Goal: Book appointment/travel/reservation

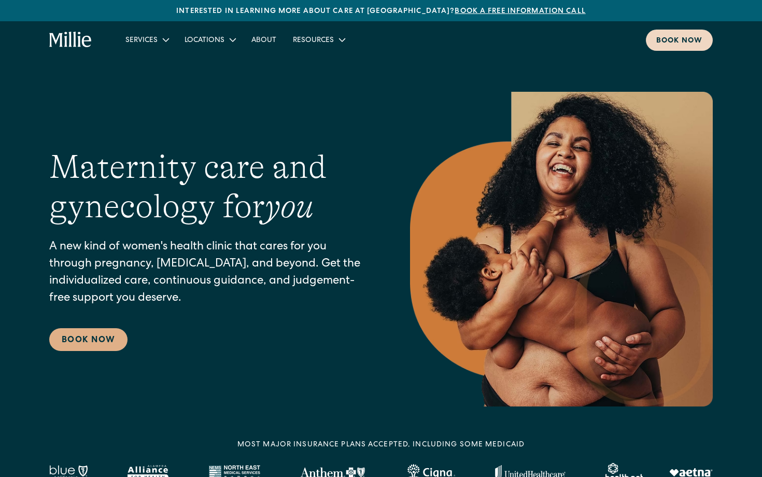
click at [684, 37] on div "Book now" at bounding box center [679, 41] width 46 height 11
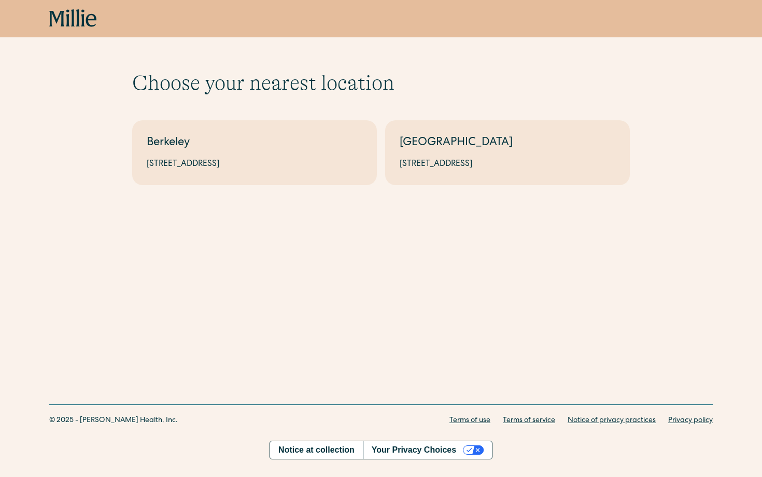
click at [248, 192] on div "Choose your nearest location Shows if there's no parameters Berkeley 2999 Regen…" at bounding box center [381, 127] width 762 height 181
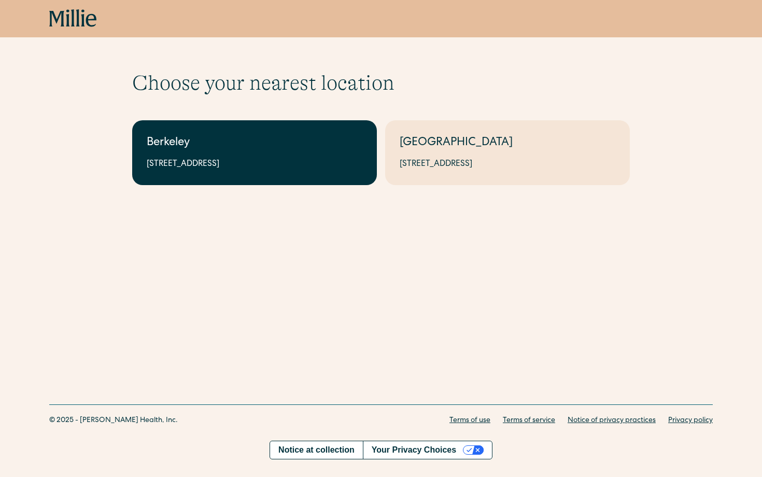
click at [246, 144] on div "Berkeley" at bounding box center [255, 143] width 216 height 17
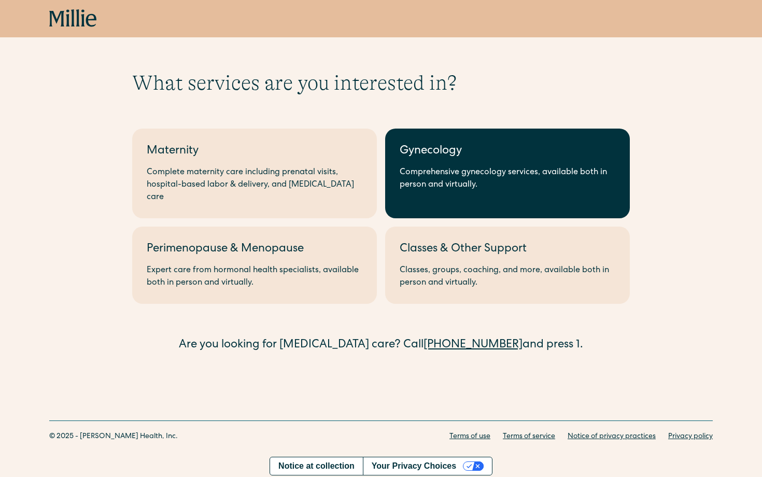
click at [477, 136] on link "Gynecology Comprehensive gynecology services, available both in person and virt…" at bounding box center [507, 174] width 245 height 90
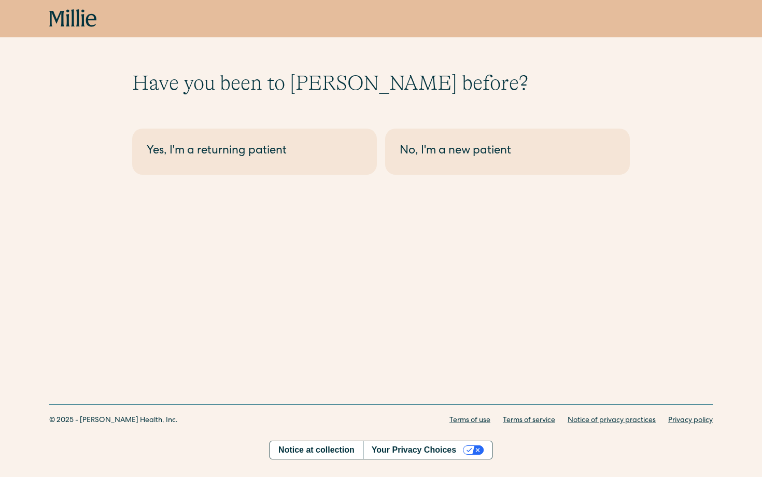
click at [477, 136] on link "No, I'm a new patient" at bounding box center [507, 152] width 245 height 46
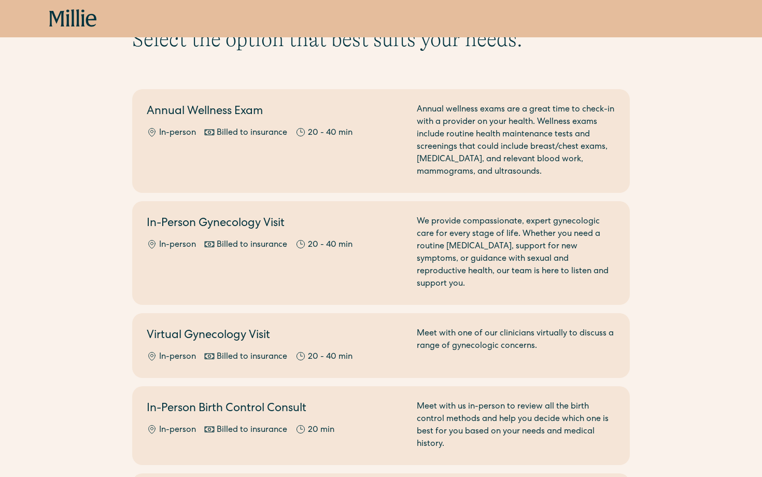
scroll to position [46, 0]
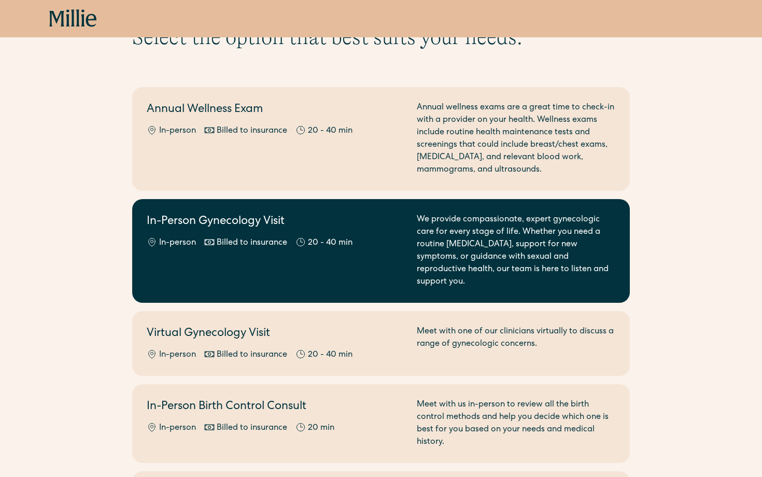
click at [587, 245] on div "We provide compassionate, expert gynecologic care for every stage of life. Whet…" at bounding box center [516, 251] width 199 height 75
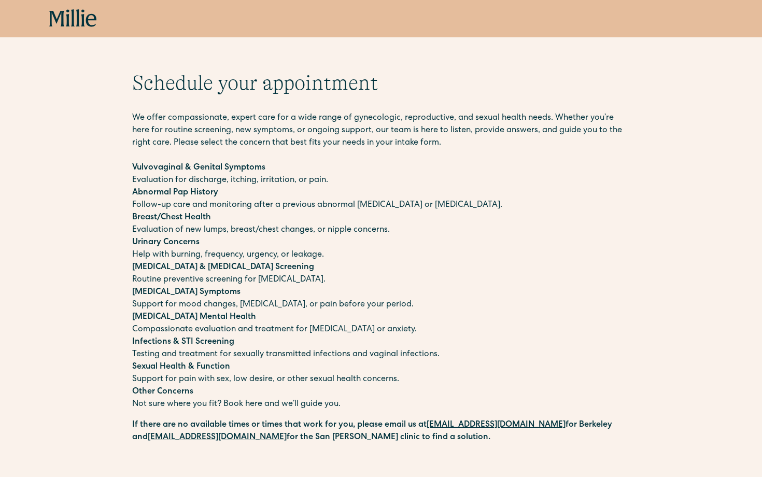
click at [61, 23] on icon at bounding box center [56, 19] width 15 height 16
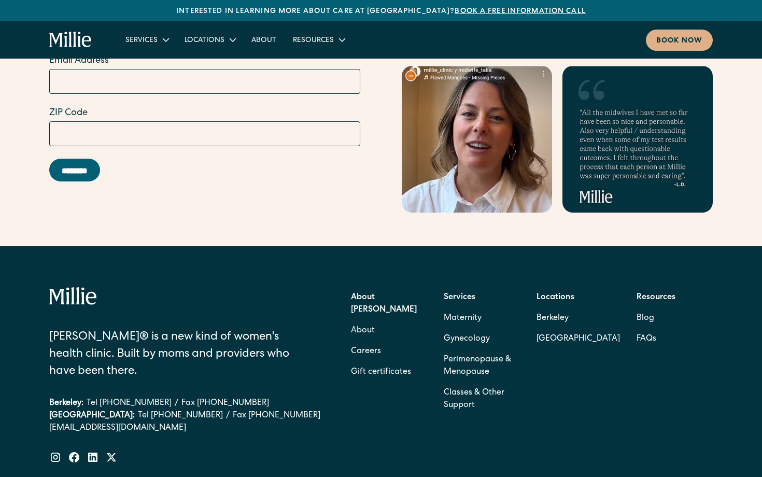
scroll to position [4567, 0]
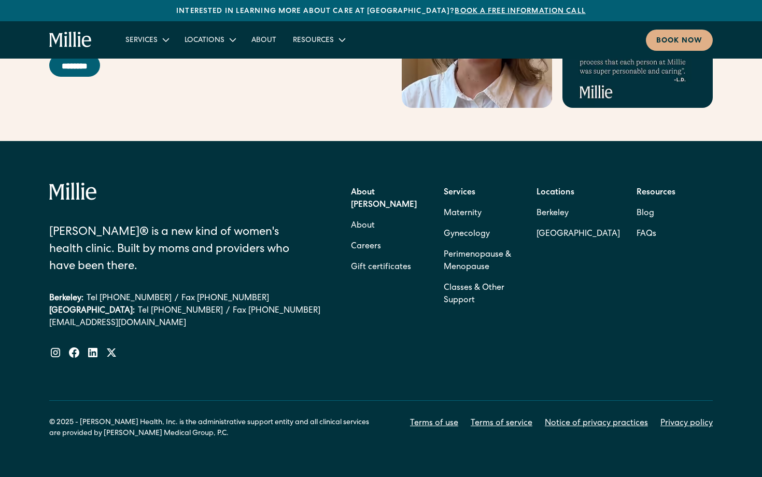
click at [81, 317] on link "[EMAIL_ADDRESS][DOMAIN_NAME]" at bounding box center [184, 323] width 271 height 12
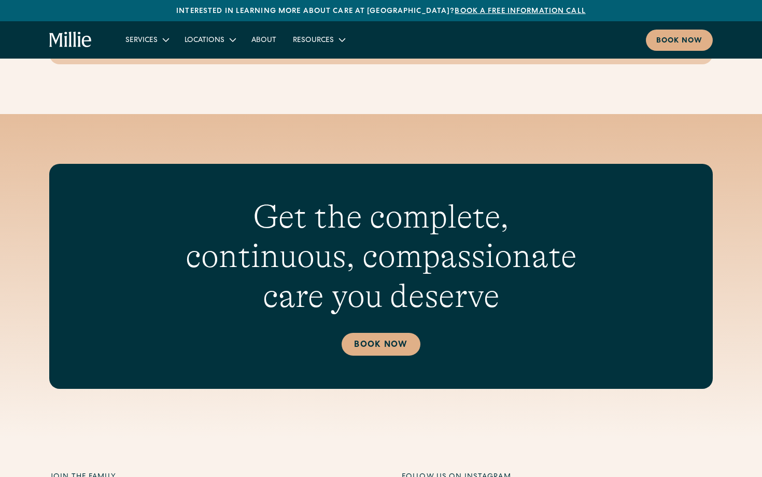
scroll to position [3824, 0]
